Goal: Task Accomplishment & Management: Manage account settings

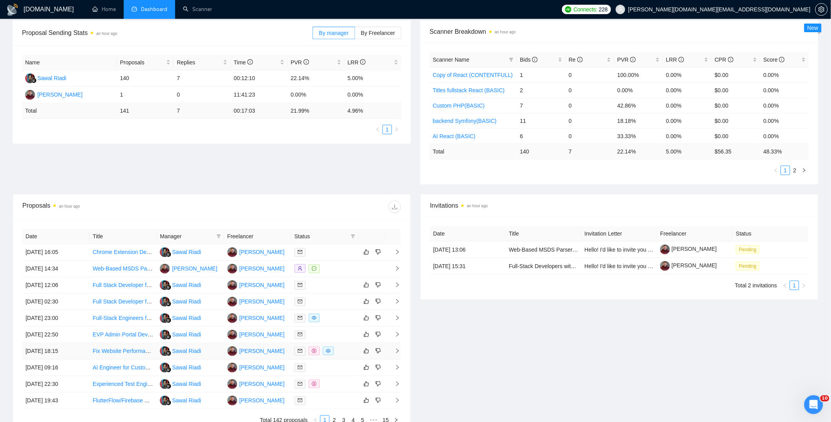
scroll to position [201, 0]
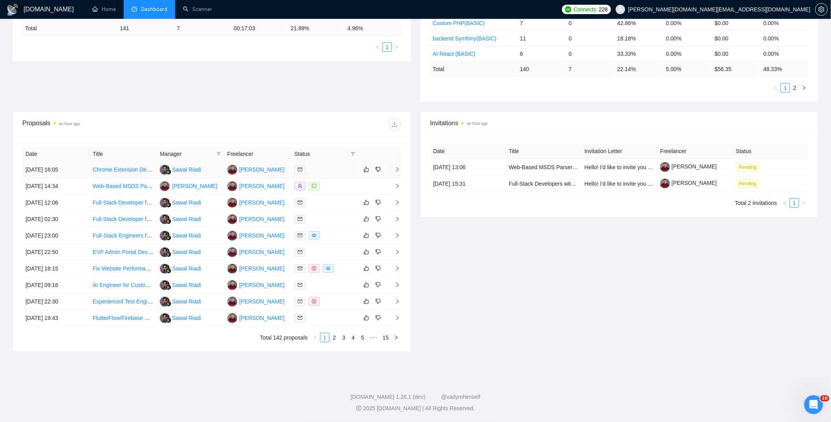
click at [334, 166] on div at bounding box center [324, 169] width 61 height 9
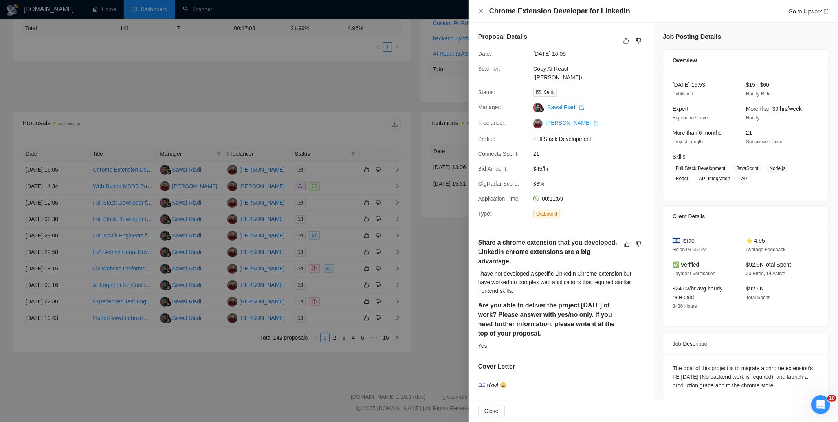
click at [360, 83] on div at bounding box center [419, 211] width 838 height 422
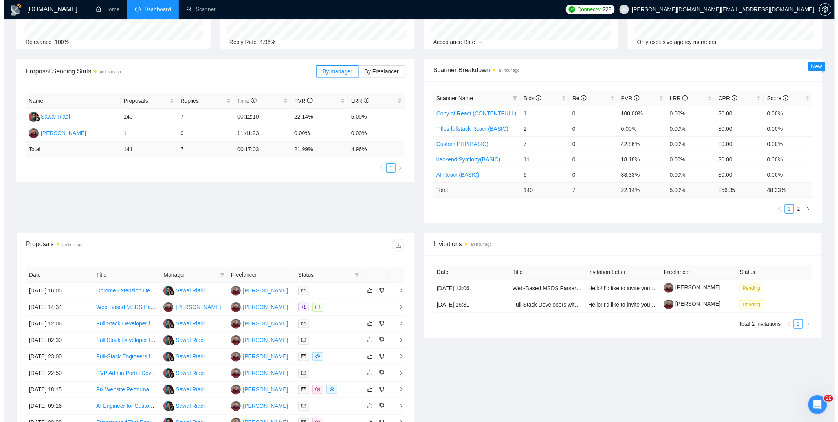
scroll to position [27, 0]
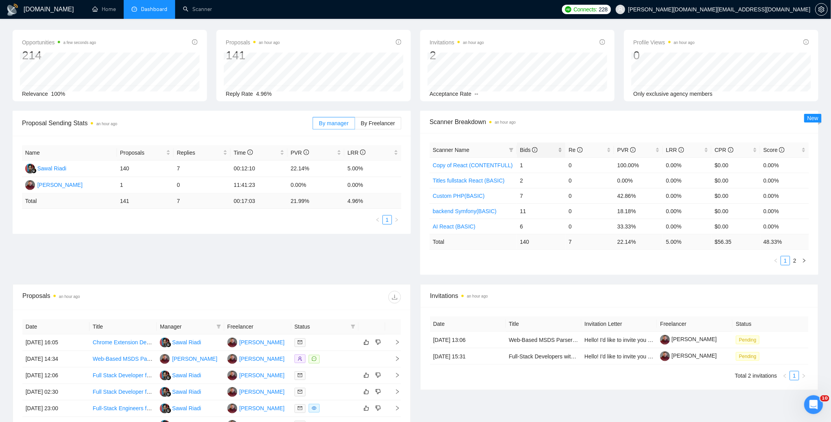
click at [528, 148] on span "Bids" at bounding box center [529, 150] width 18 height 6
click at [329, 345] on div at bounding box center [324, 342] width 61 height 9
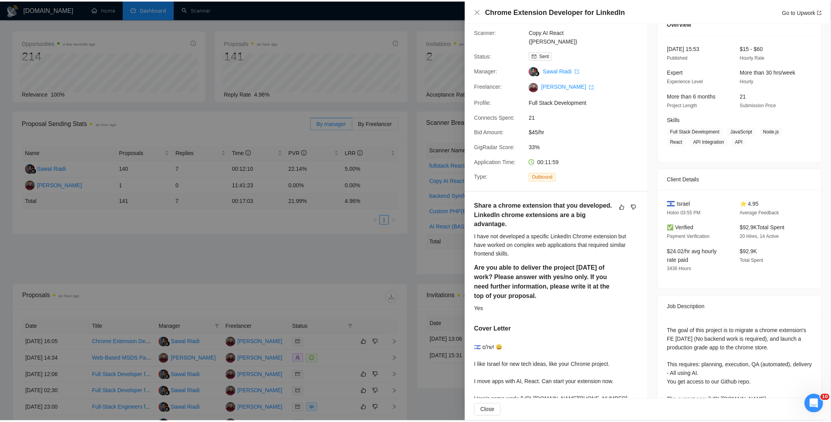
scroll to position [0, 0]
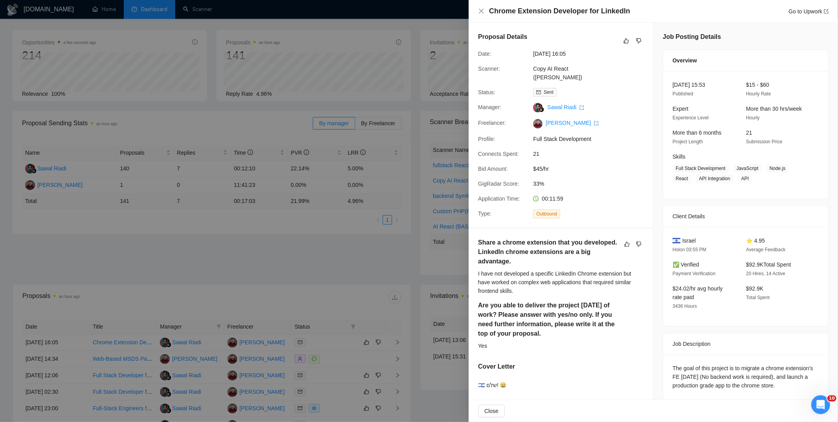
click at [352, 296] on div at bounding box center [419, 211] width 838 height 422
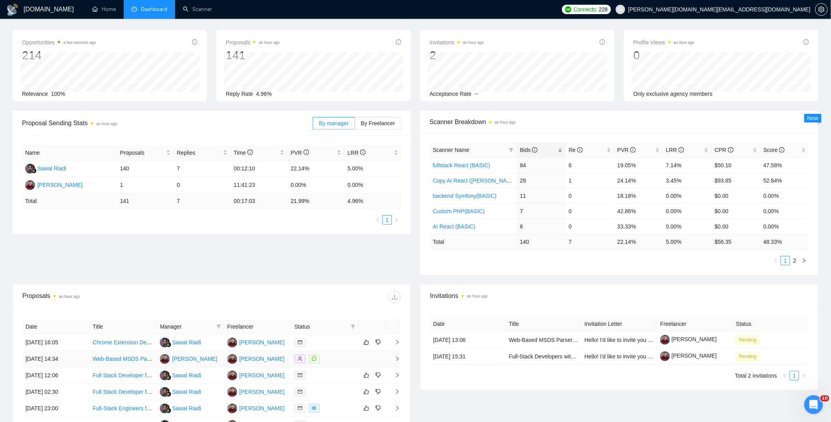
click at [332, 360] on div at bounding box center [324, 359] width 61 height 9
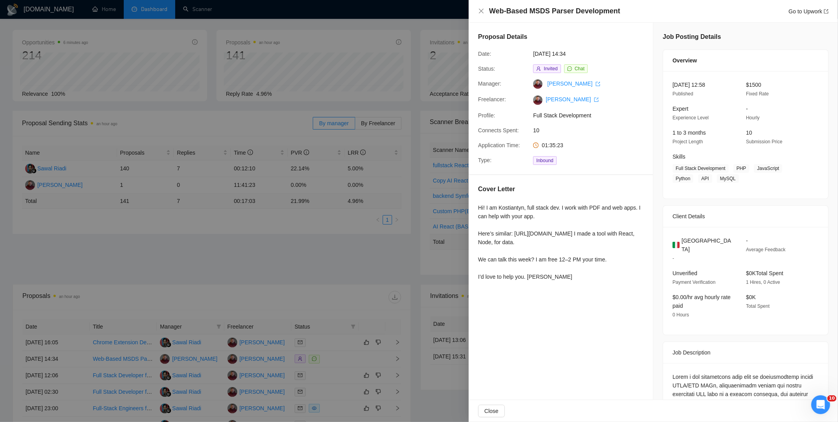
drag, startPoint x: 324, startPoint y: 256, endPoint x: 335, endPoint y: 254, distance: 11.2
click at [324, 256] on div at bounding box center [419, 211] width 838 height 422
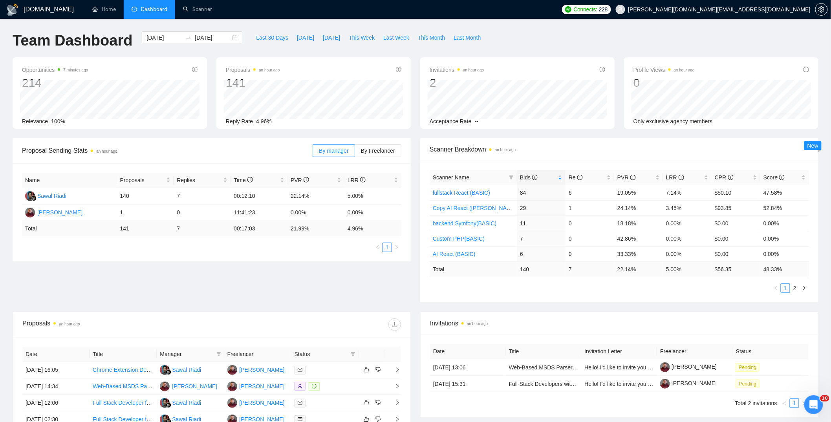
click at [596, 29] on div "[DOMAIN_NAME] Home Dashboard Scanner Connects: 228 [PERSON_NAME][DOMAIN_NAME][E…" at bounding box center [415, 311] width 831 height 622
click at [558, 25] on div "[DOMAIN_NAME] Home Dashboard Scanner Connects: 228 [PERSON_NAME][DOMAIN_NAME][E…" at bounding box center [415, 311] width 831 height 622
